Goal: Information Seeking & Learning: Learn about a topic

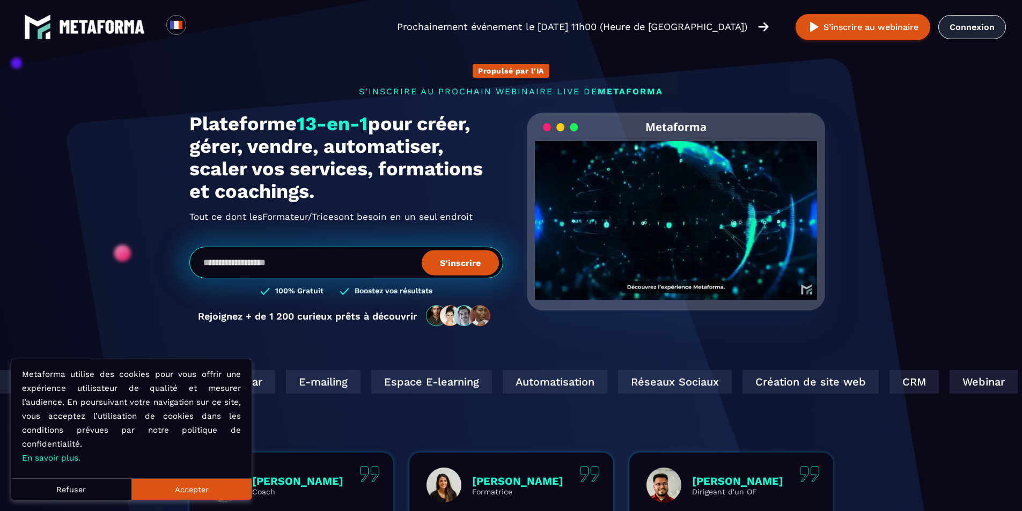
click at [969, 26] on link "Connexion" at bounding box center [973, 27] width 68 height 24
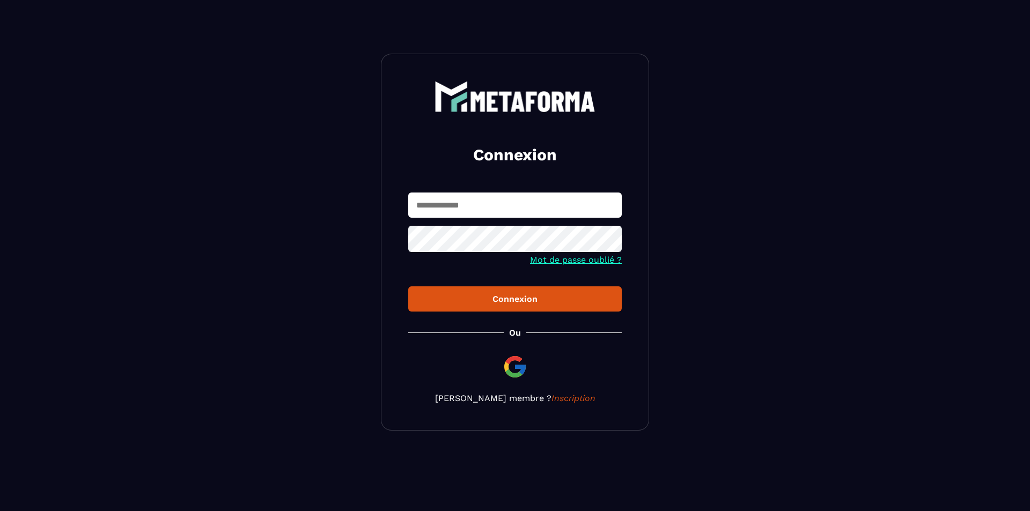
click at [517, 207] on input "text" at bounding box center [515, 205] width 214 height 25
type input "**********"
click at [408, 287] on button "Connexion" at bounding box center [515, 299] width 214 height 25
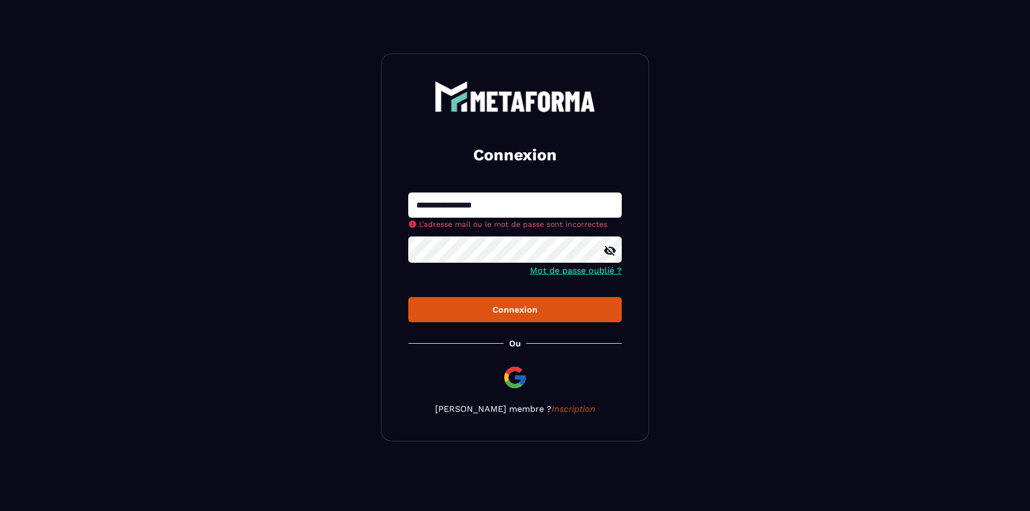
click at [408, 297] on button "Connexion" at bounding box center [515, 309] width 214 height 25
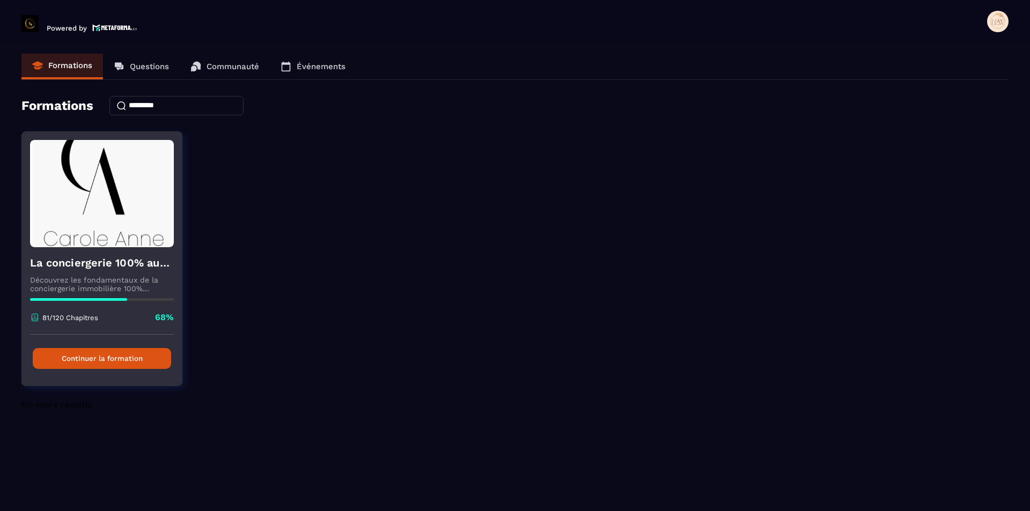
click at [109, 358] on button "Continuer la formation" at bounding box center [102, 358] width 138 height 21
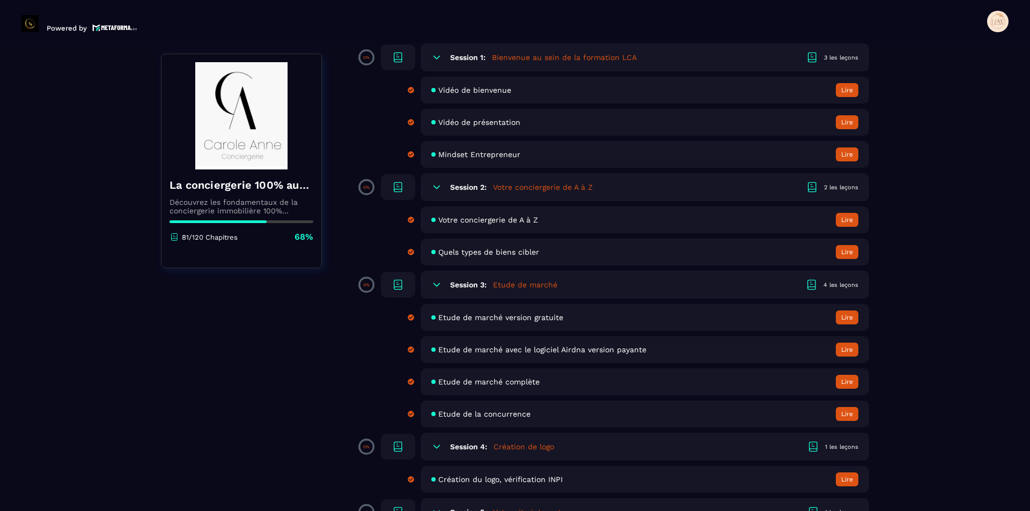
scroll to position [54, 0]
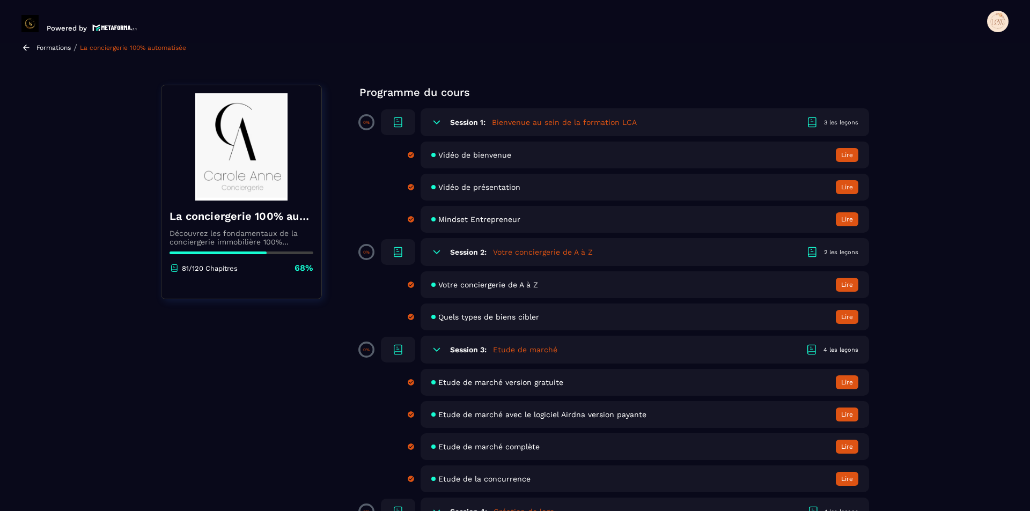
click at [520, 284] on span "Votre conciergerie de A à Z" at bounding box center [488, 285] width 100 height 9
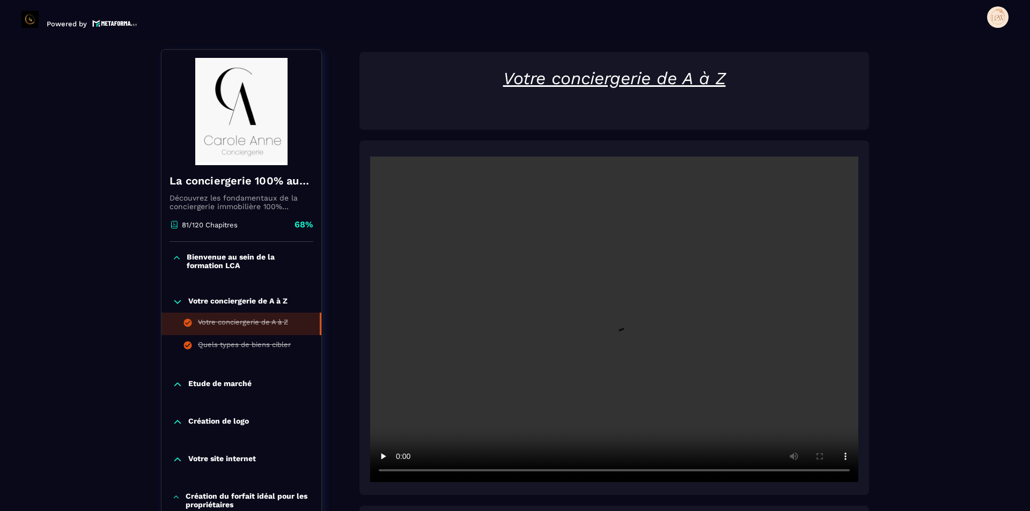
scroll to position [112, 0]
click at [180, 384] on icon at bounding box center [177, 384] width 11 height 11
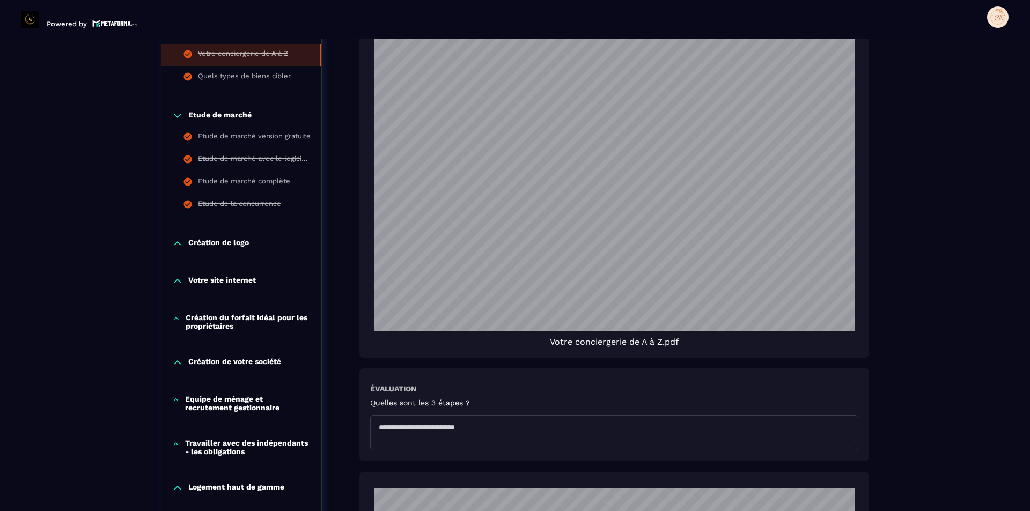
scroll to position [863, 0]
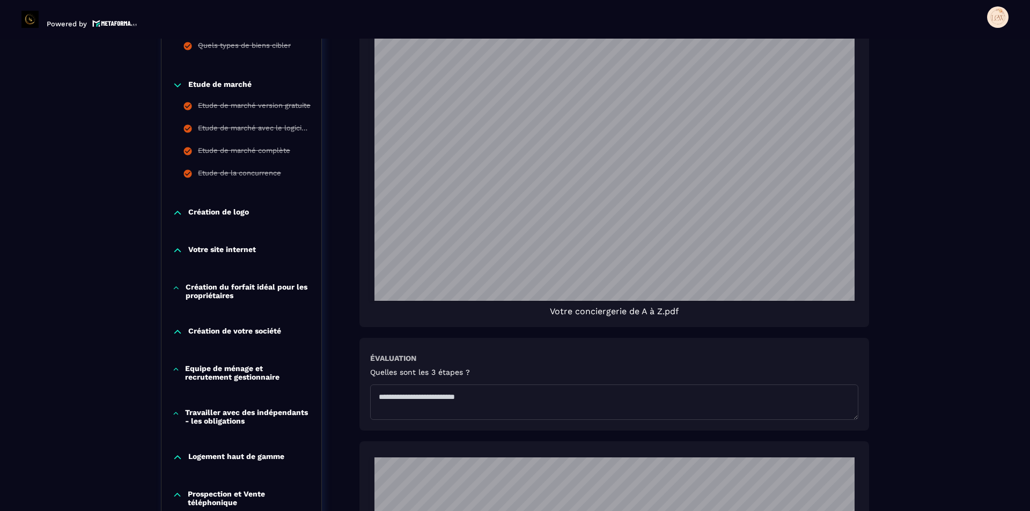
click at [182, 328] on icon at bounding box center [177, 332] width 11 height 11
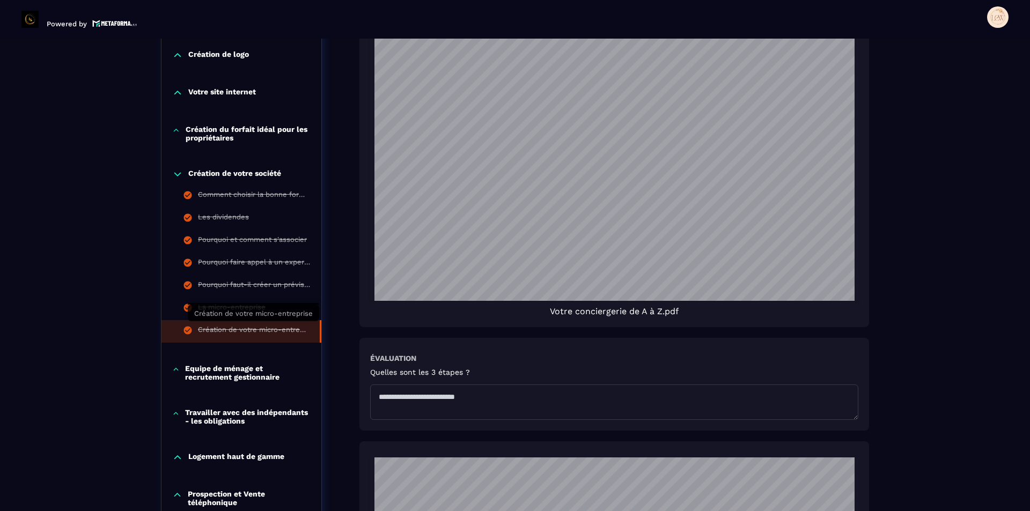
click at [241, 326] on div "Création de votre micro-entreprise" at bounding box center [253, 332] width 111 height 12
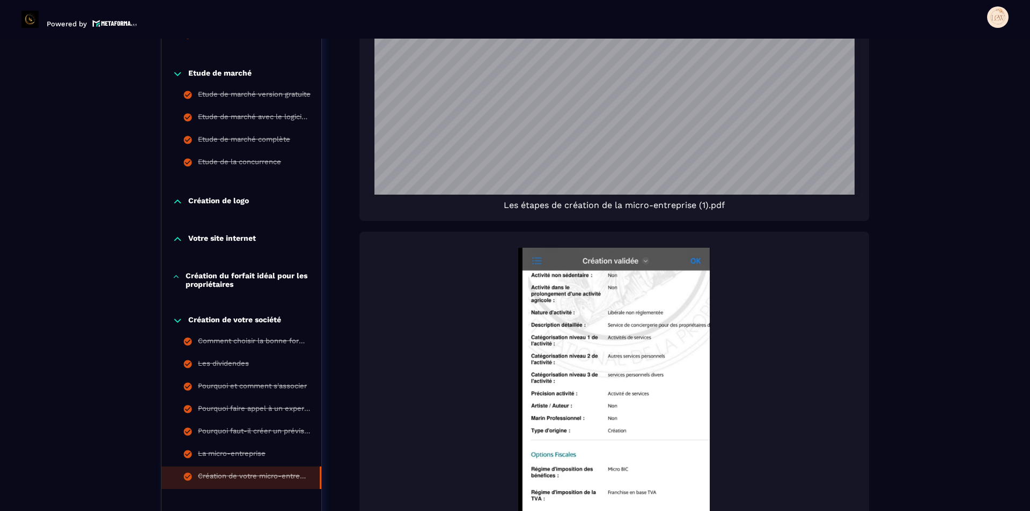
scroll to position [434, 0]
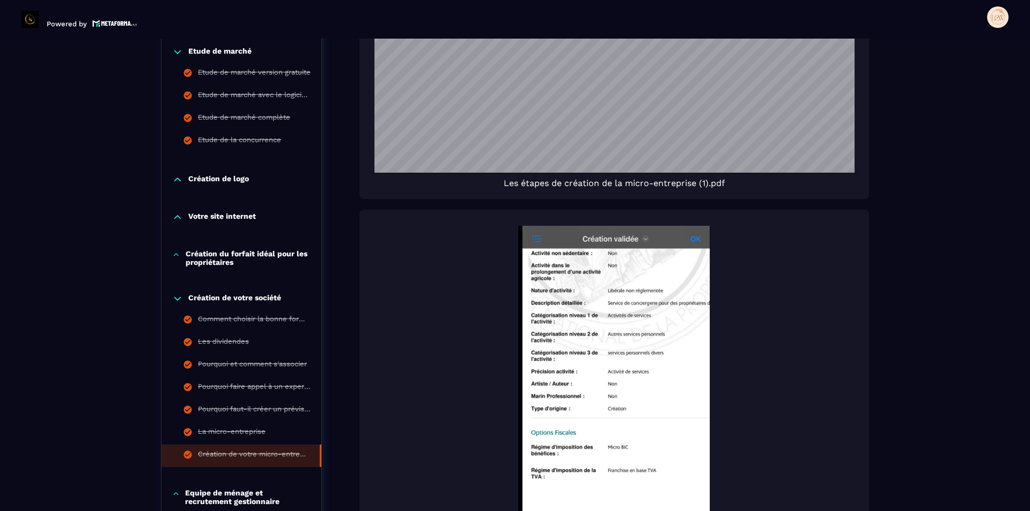
click at [641, 349] on img at bounding box center [614, 387] width 488 height 322
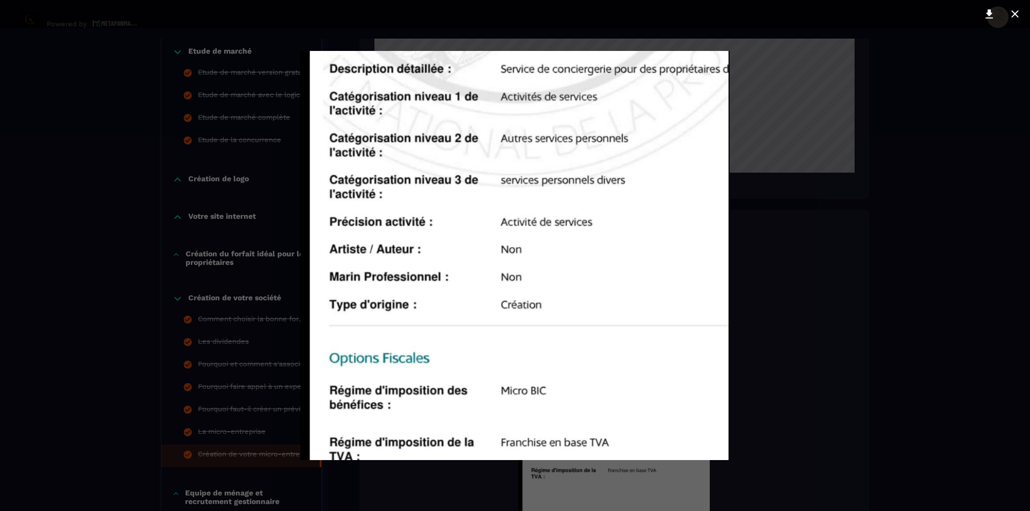
click at [740, 359] on div at bounding box center [515, 255] width 1030 height 511
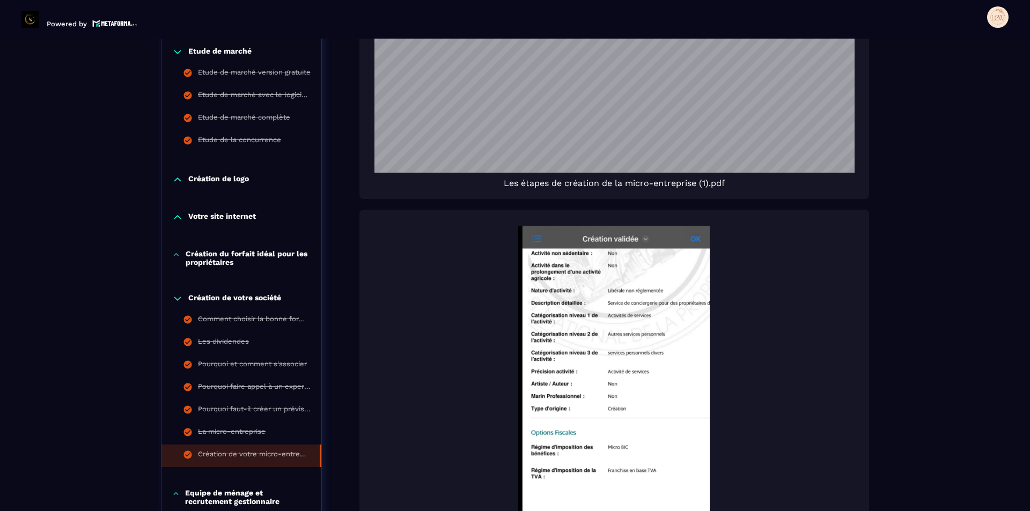
click at [701, 240] on img at bounding box center [614, 387] width 488 height 322
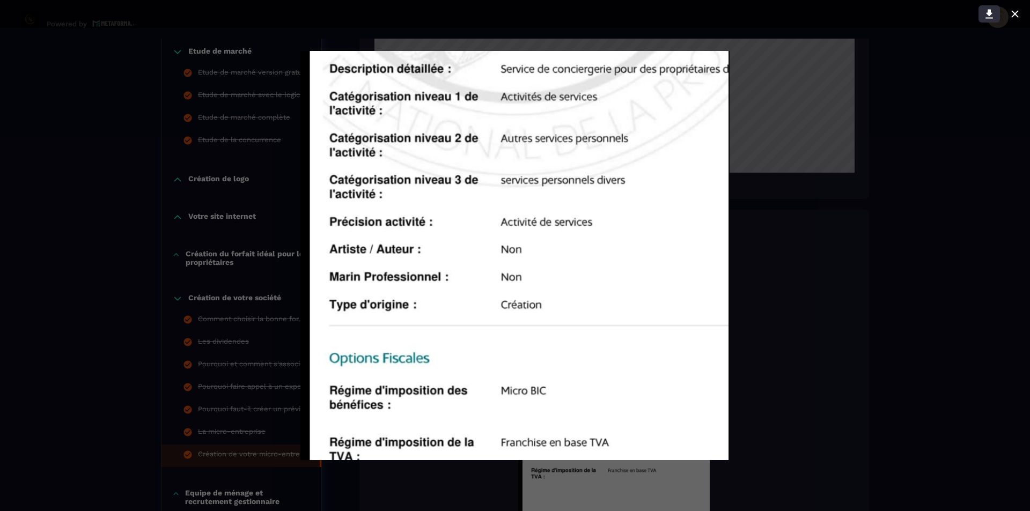
click at [993, 14] on icon at bounding box center [989, 14] width 13 height 13
click at [831, 334] on div at bounding box center [515, 255] width 1030 height 511
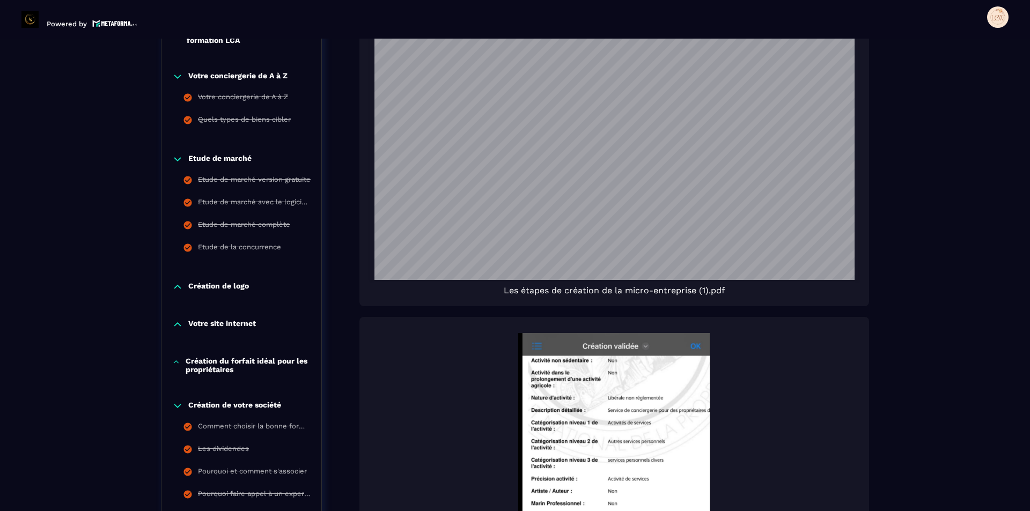
scroll to position [891, 0]
click at [614, 347] on img at bounding box center [614, 494] width 488 height 322
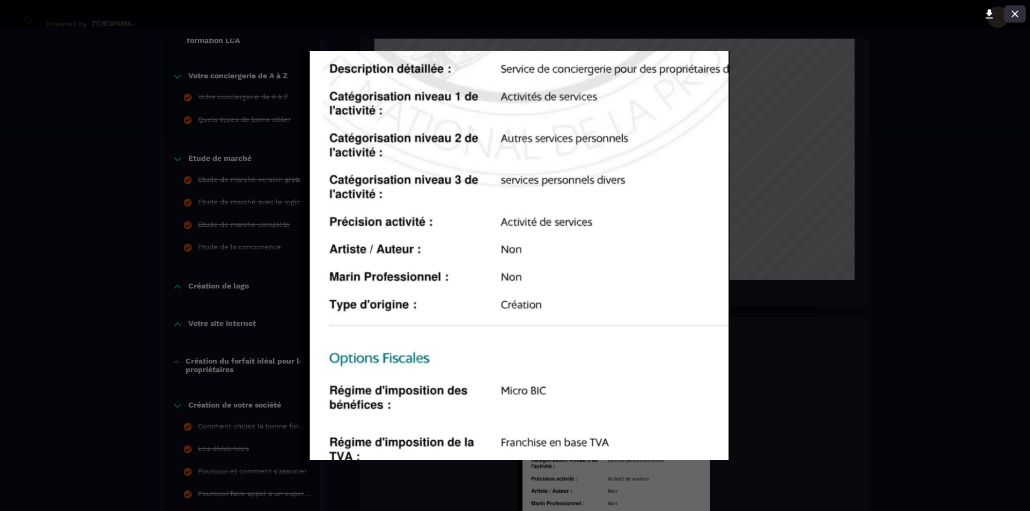
click at [1011, 18] on icon at bounding box center [1015, 14] width 13 height 13
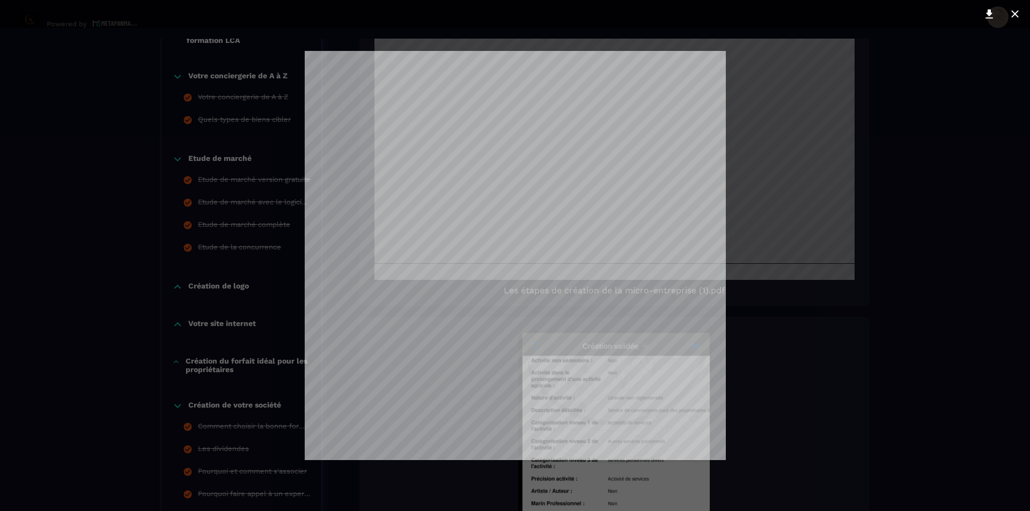
scroll to position [1234, 0]
